Goal: Task Accomplishment & Management: Manage account settings

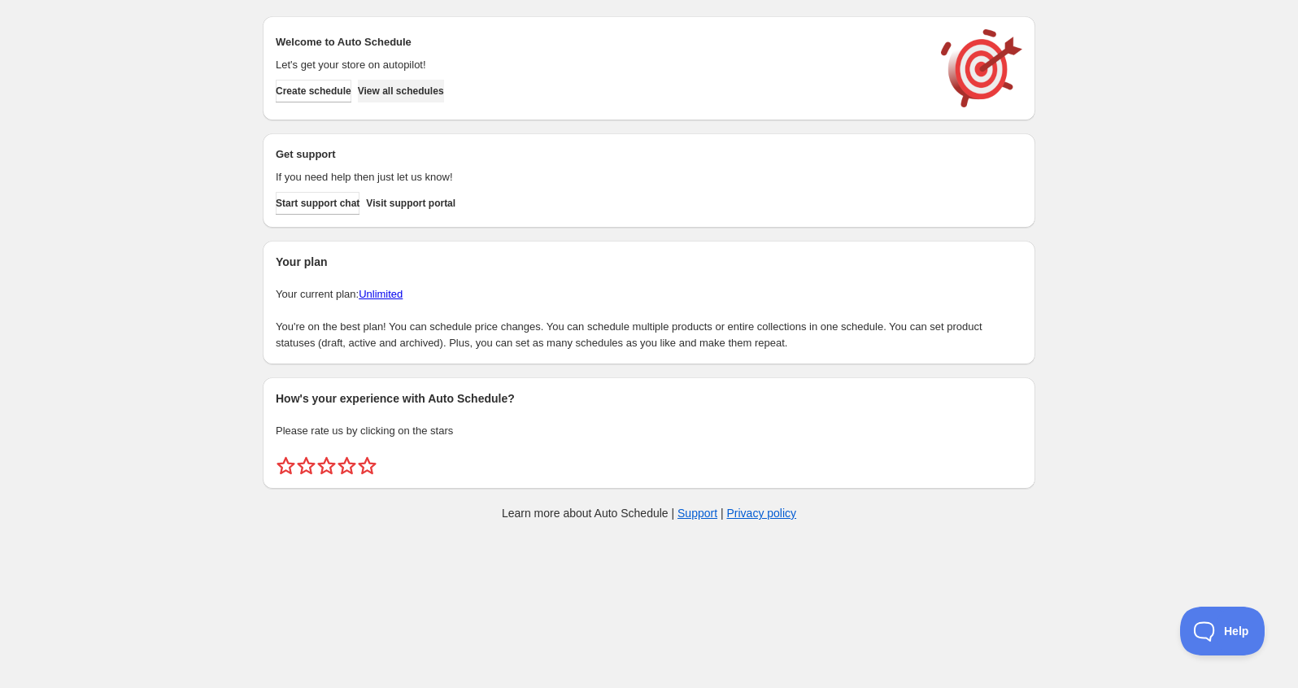
click at [411, 89] on span "View all schedules" at bounding box center [401, 91] width 86 height 13
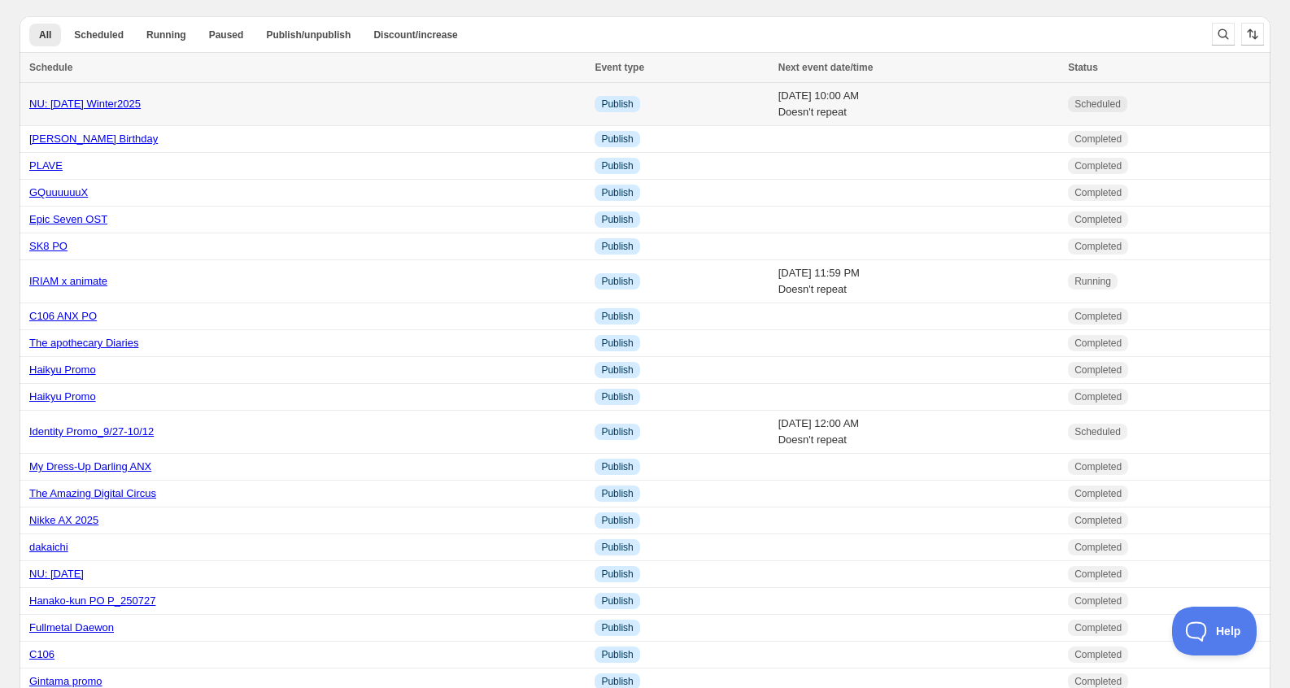
click at [1023, 98] on td "[DATE] 10:00 AM Doesn't repeat" at bounding box center [919, 104] width 290 height 43
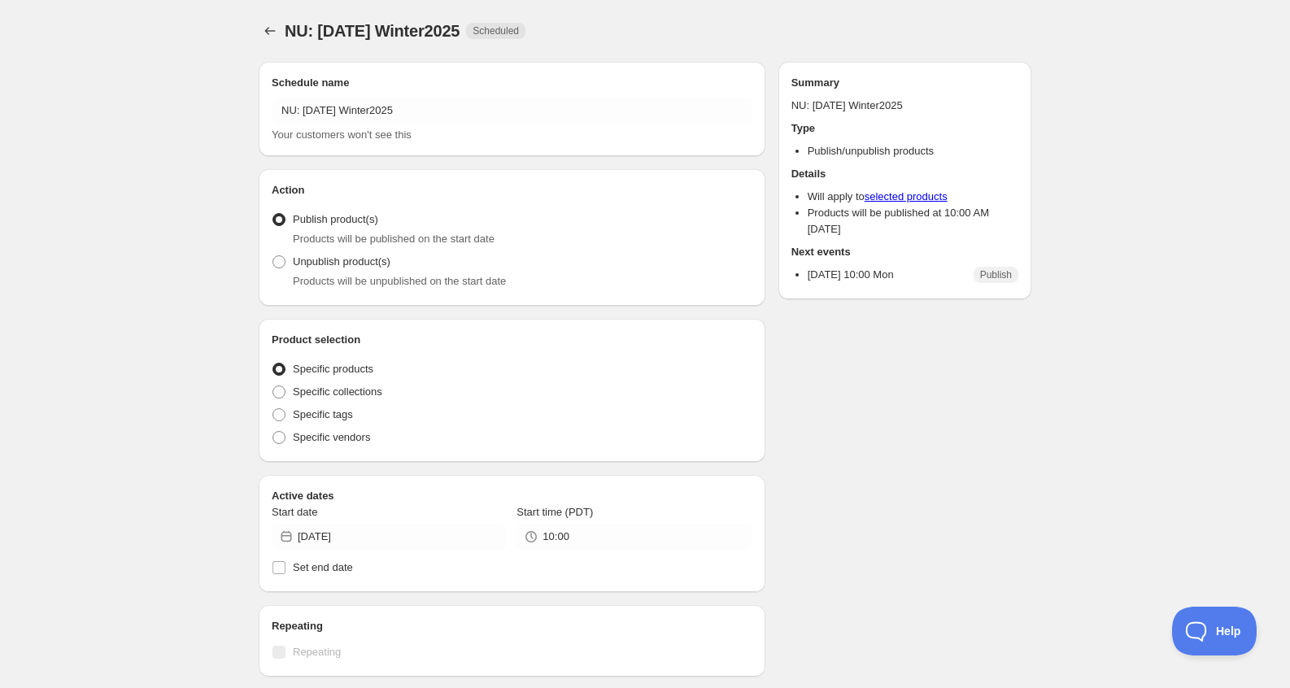
radio input "true"
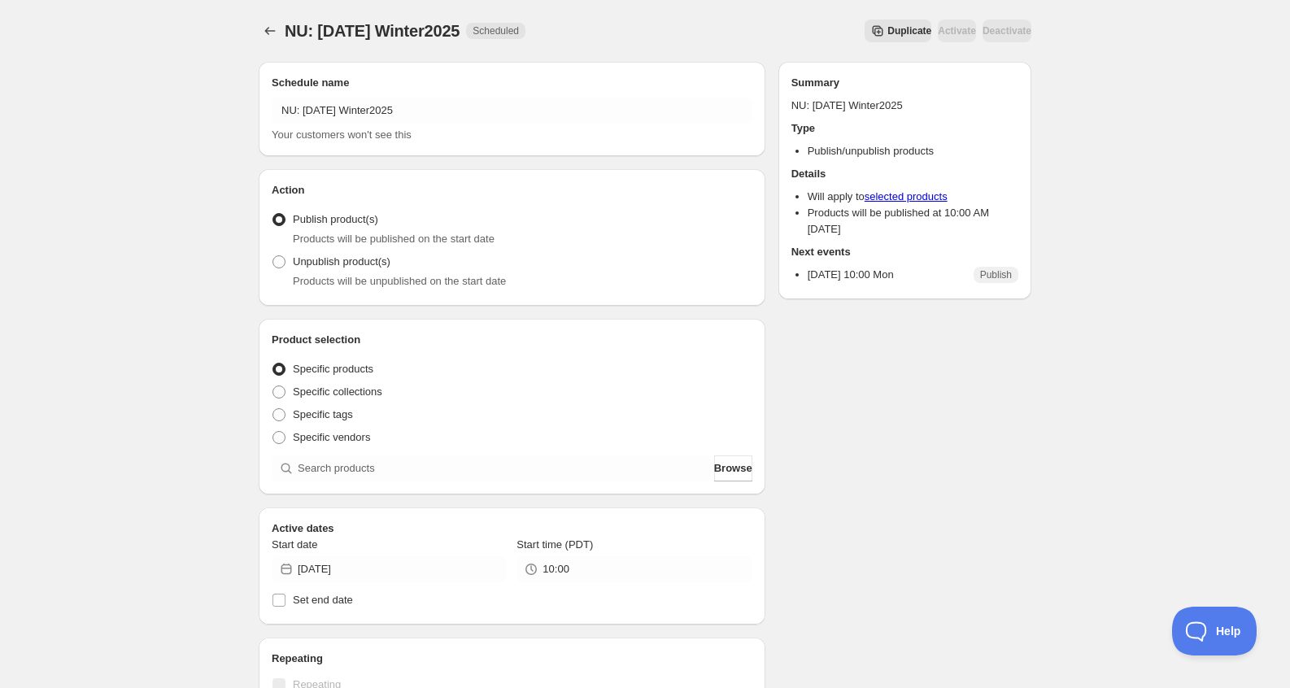
drag, startPoint x: 1023, startPoint y: 98, endPoint x: 792, endPoint y: 127, distance: 232.9
click at [792, 127] on div "Summary NU: [DATE] Winter2025 Type Publish/unpublish products Details Will appl…" at bounding box center [904, 181] width 253 height 238
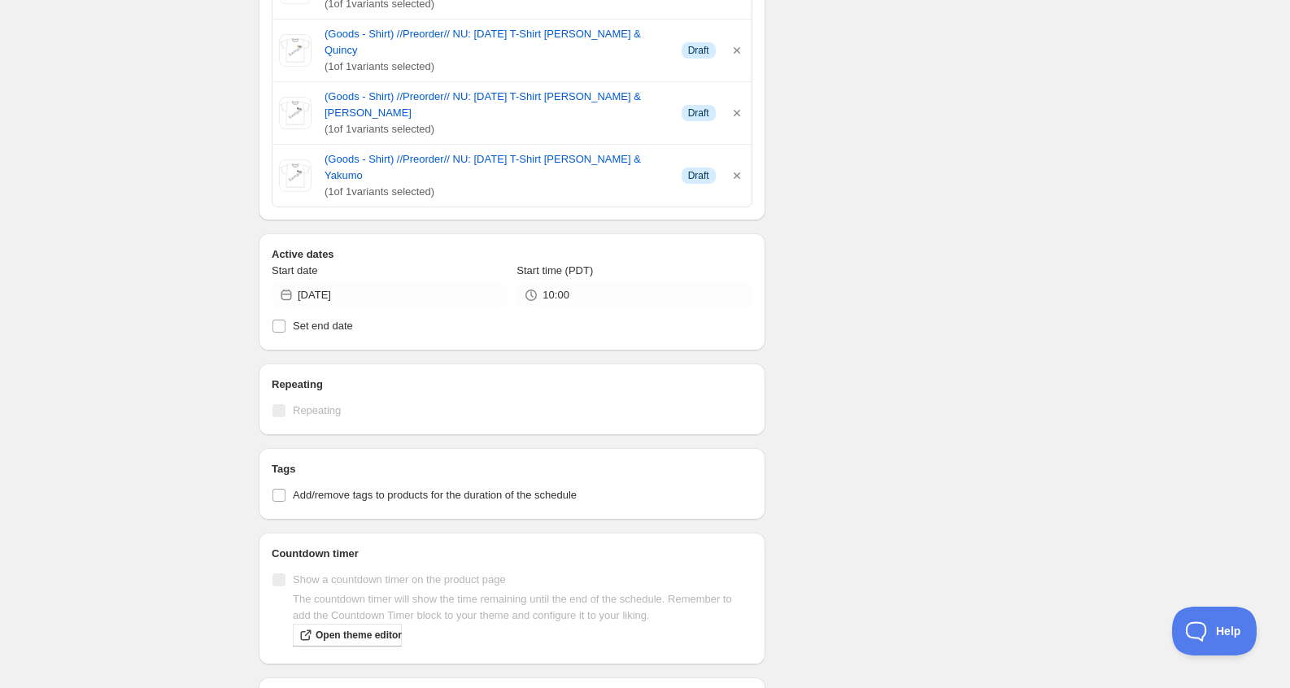
scroll to position [2665, 0]
